Goal: Navigation & Orientation: Find specific page/section

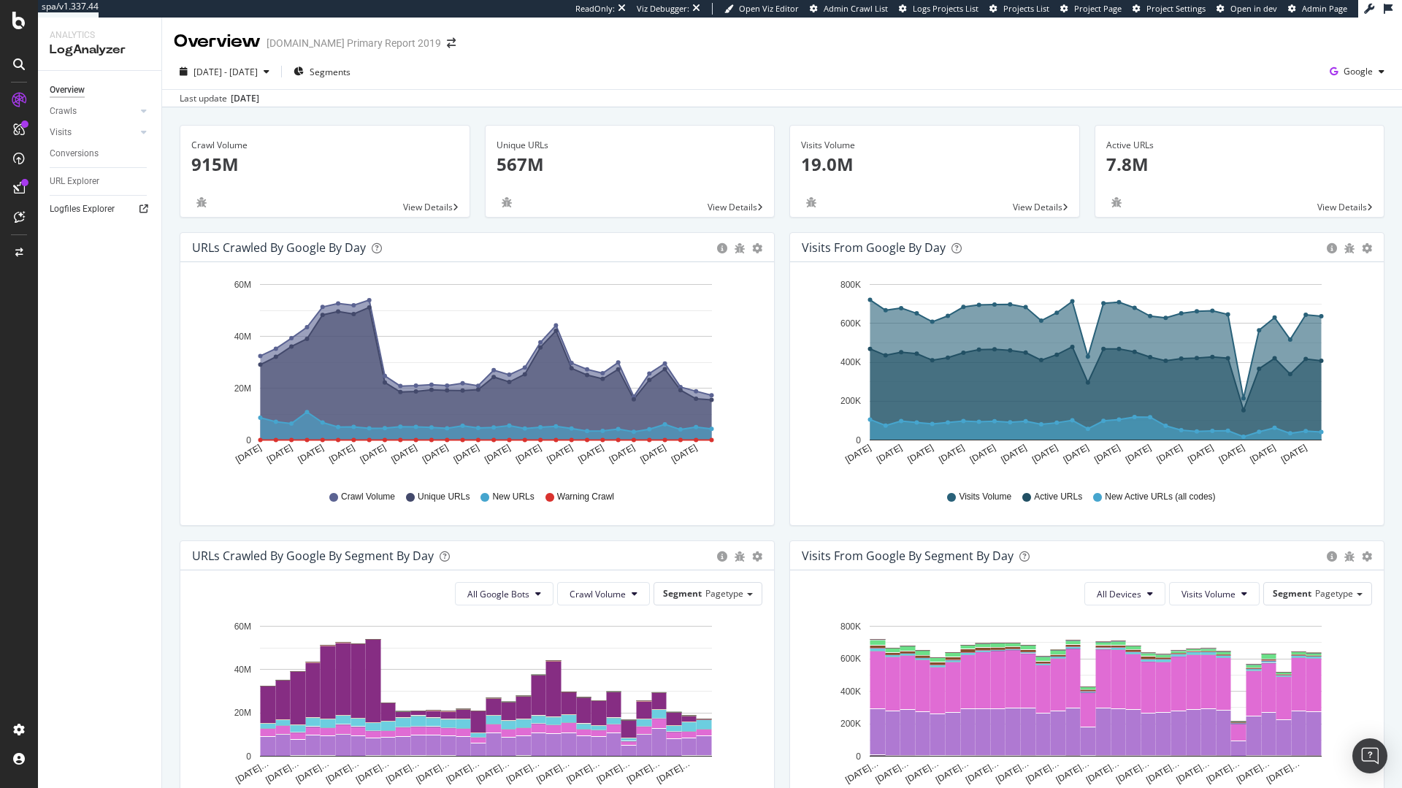
click at [117, 210] on link "Logfiles Explorer" at bounding box center [100, 209] width 101 height 15
